Goal: Information Seeking & Learning: Learn about a topic

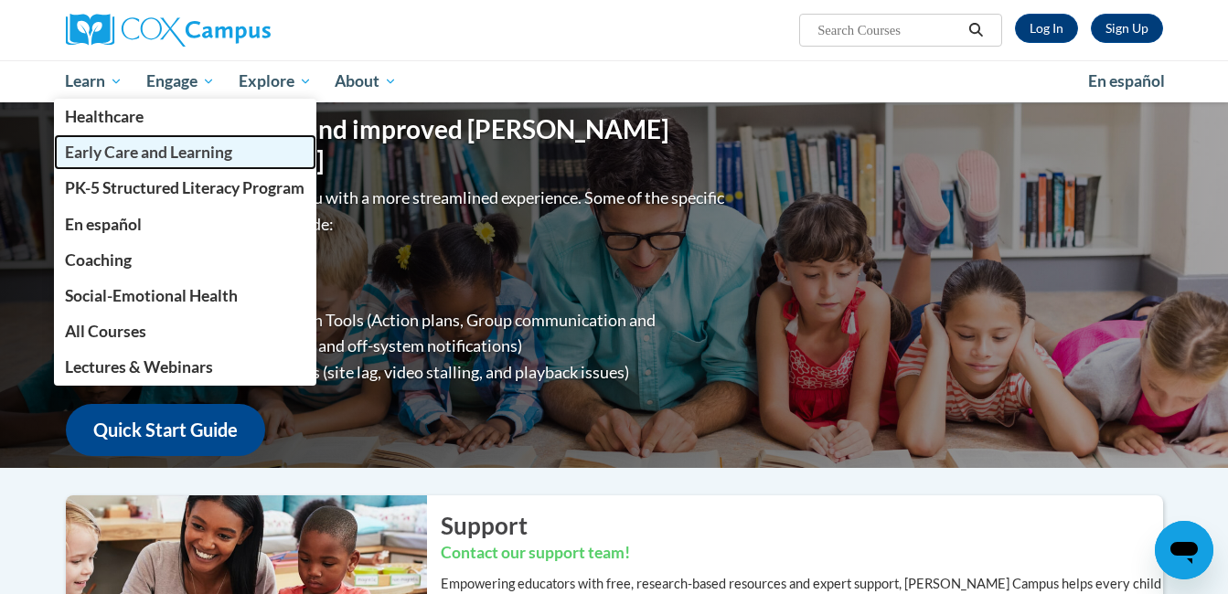
click at [128, 150] on span "Early Care and Learning" at bounding box center [148, 152] width 167 height 19
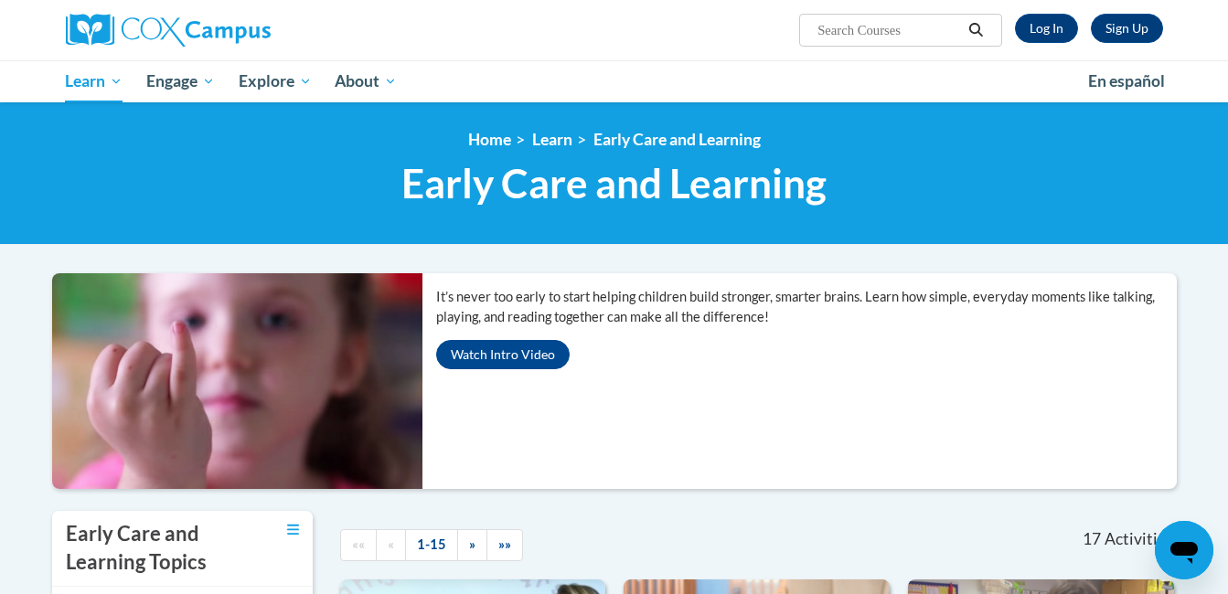
click at [431, 24] on div "Sign Up Log In Search Search..." at bounding box center [802, 23] width 750 height 47
